Goal: Obtain resource: Obtain resource

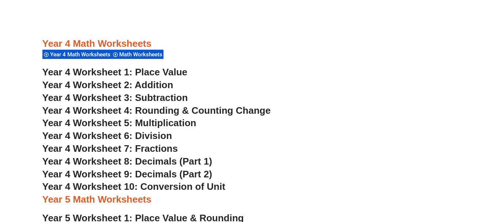
scroll to position [1311, 0]
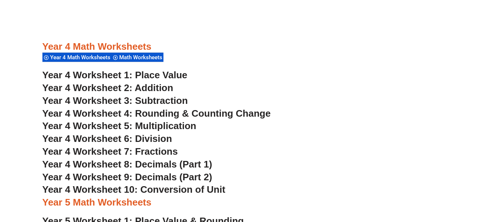
click at [173, 127] on span "Year 4 Worksheet 5: Multiplication" at bounding box center [119, 125] width 154 height 11
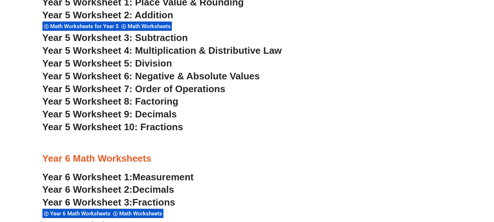
scroll to position [1494, 0]
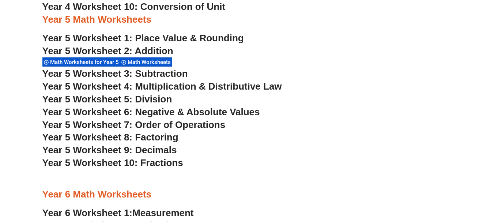
click at [160, 62] on span "Math Worksheets" at bounding box center [150, 62] width 45 height 7
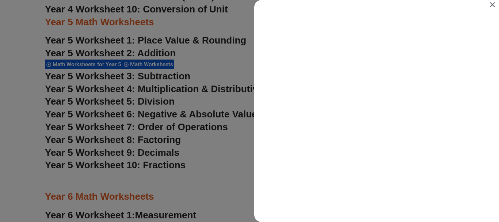
scroll to position [0, 0]
click at [492, 2] on icon "Close" at bounding box center [492, 4] width 9 height 9
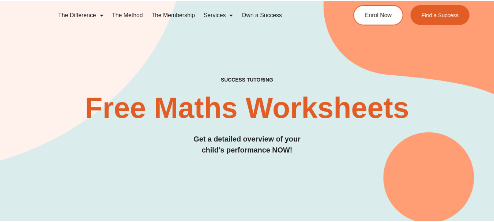
scroll to position [1494, 0]
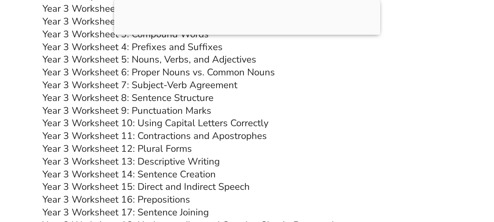
scroll to position [2742, 0]
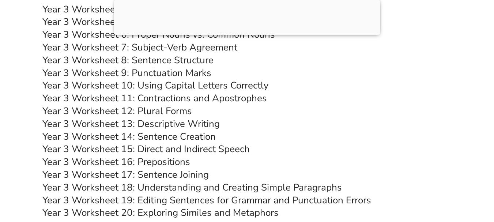
click at [160, 165] on link "Year 3 Worksheet 16: Prepositions" at bounding box center [116, 161] width 148 height 13
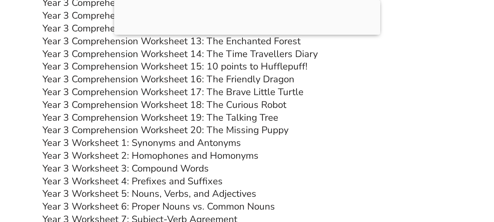
scroll to position [2559, 0]
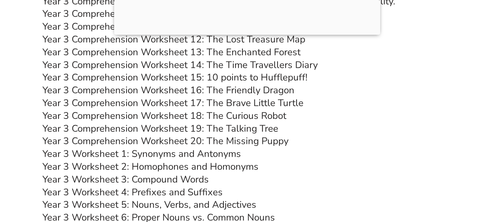
drag, startPoint x: 253, startPoint y: 126, endPoint x: 430, endPoint y: 60, distance: 189.3
click at [433, 60] on h3 "Year 3 Comprehension Worksheet 14: The Time Travellers Diary" at bounding box center [246, 65] width 409 height 12
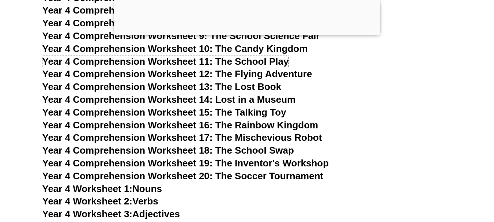
scroll to position [3071, 0]
